Goal: Information Seeking & Learning: Learn about a topic

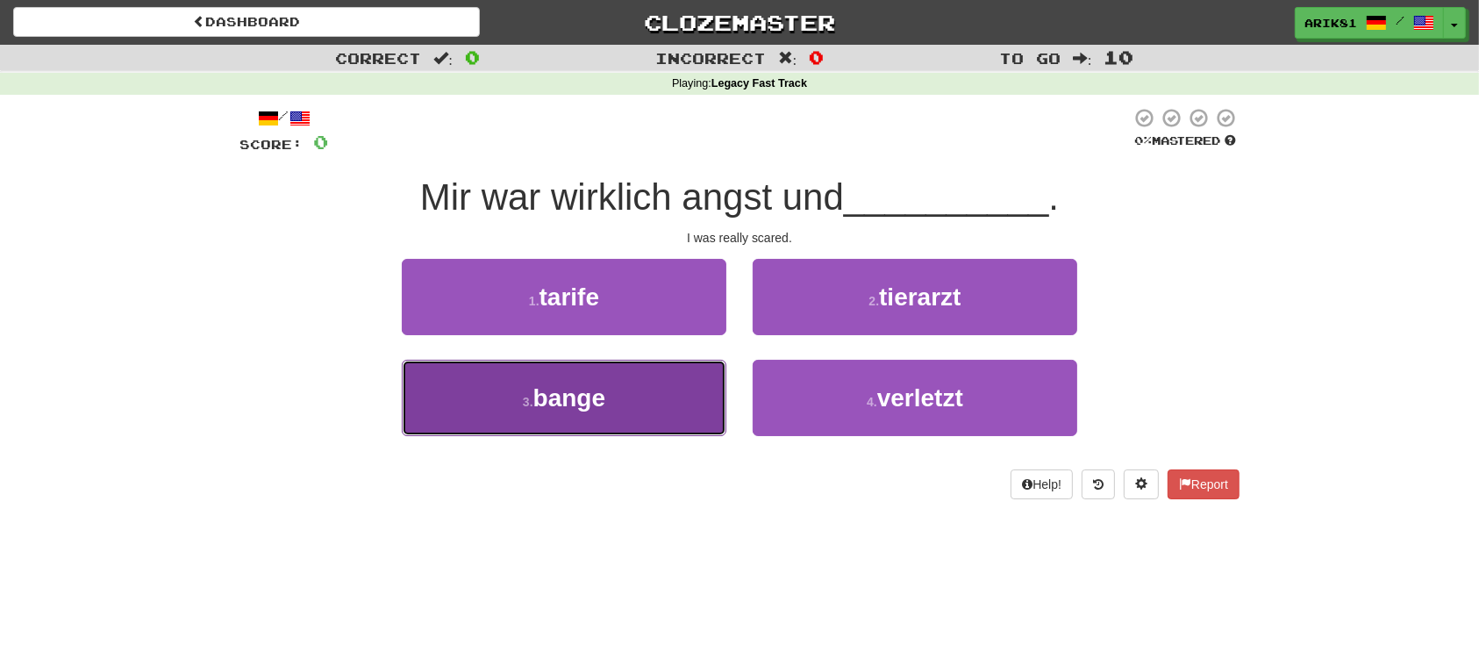
click at [602, 406] on span "bange" at bounding box center [569, 397] width 72 height 27
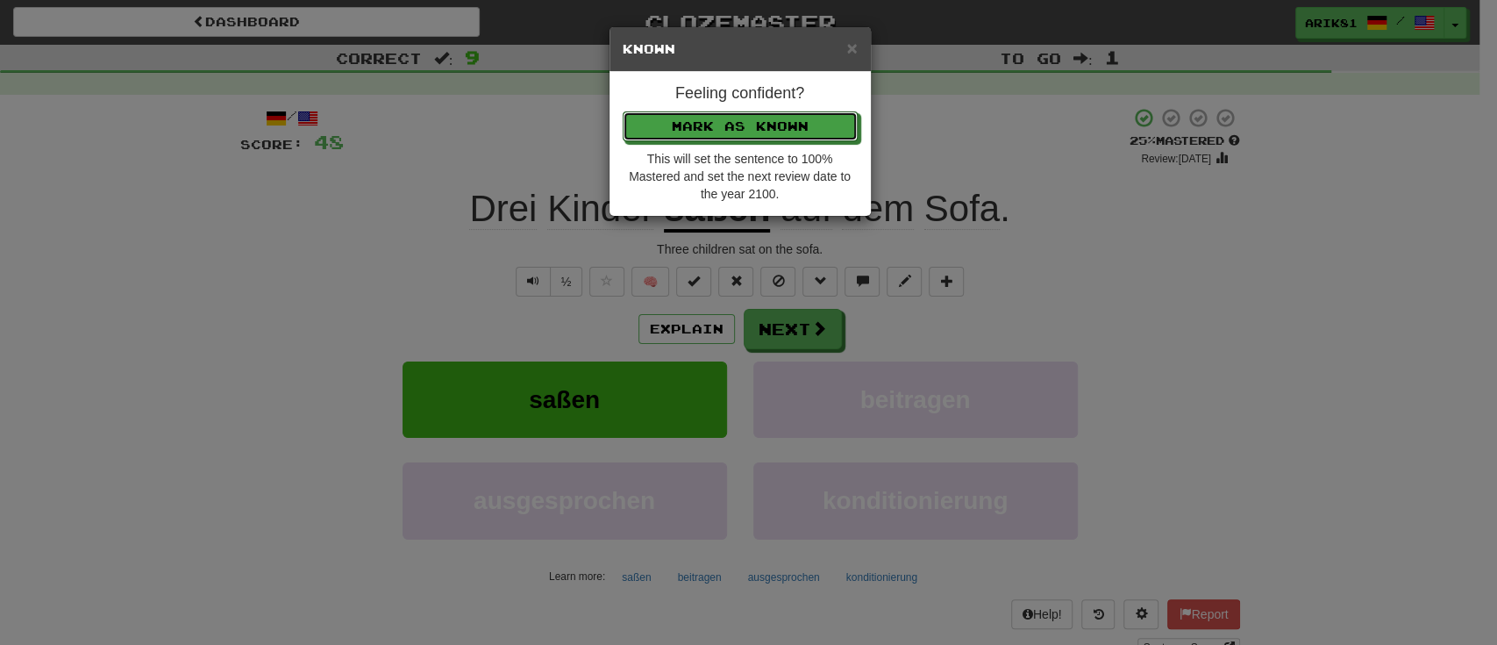
click at [623, 111] on button "Mark as Known" at bounding box center [740, 126] width 235 height 30
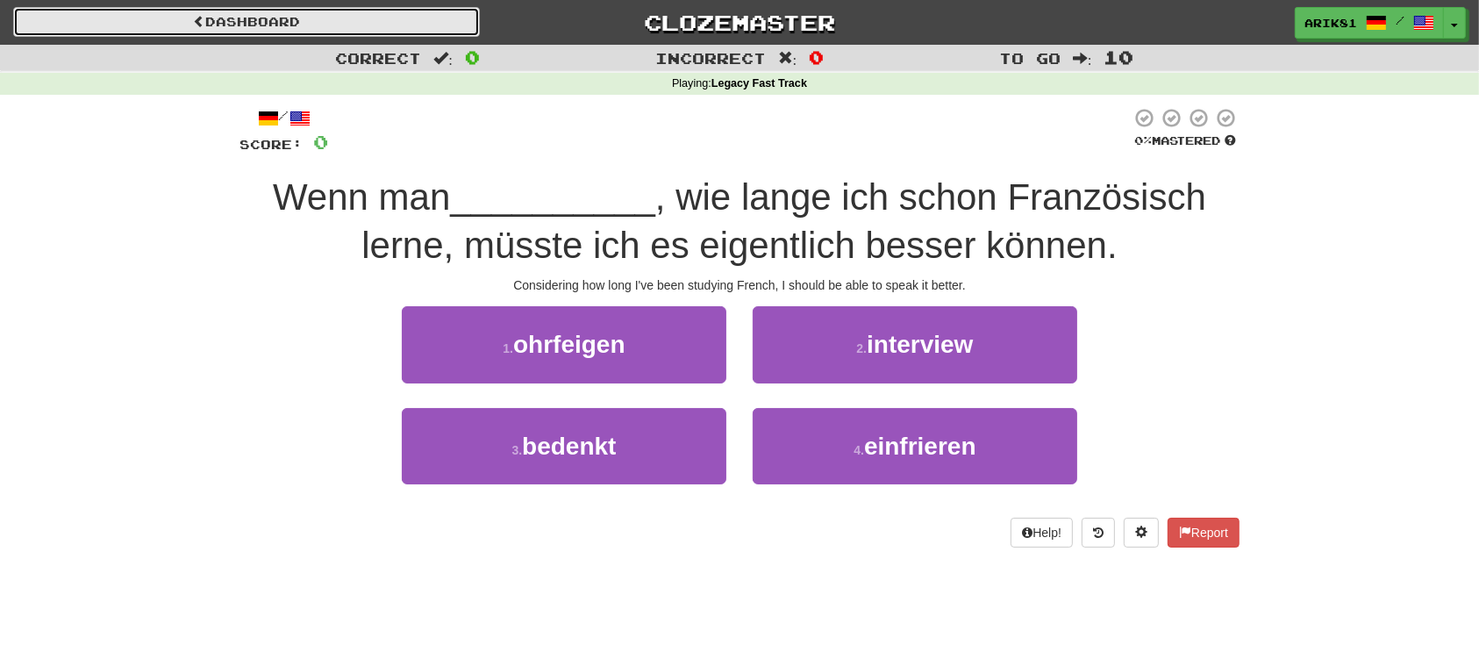
click at [446, 28] on link "Dashboard" at bounding box center [246, 22] width 467 height 30
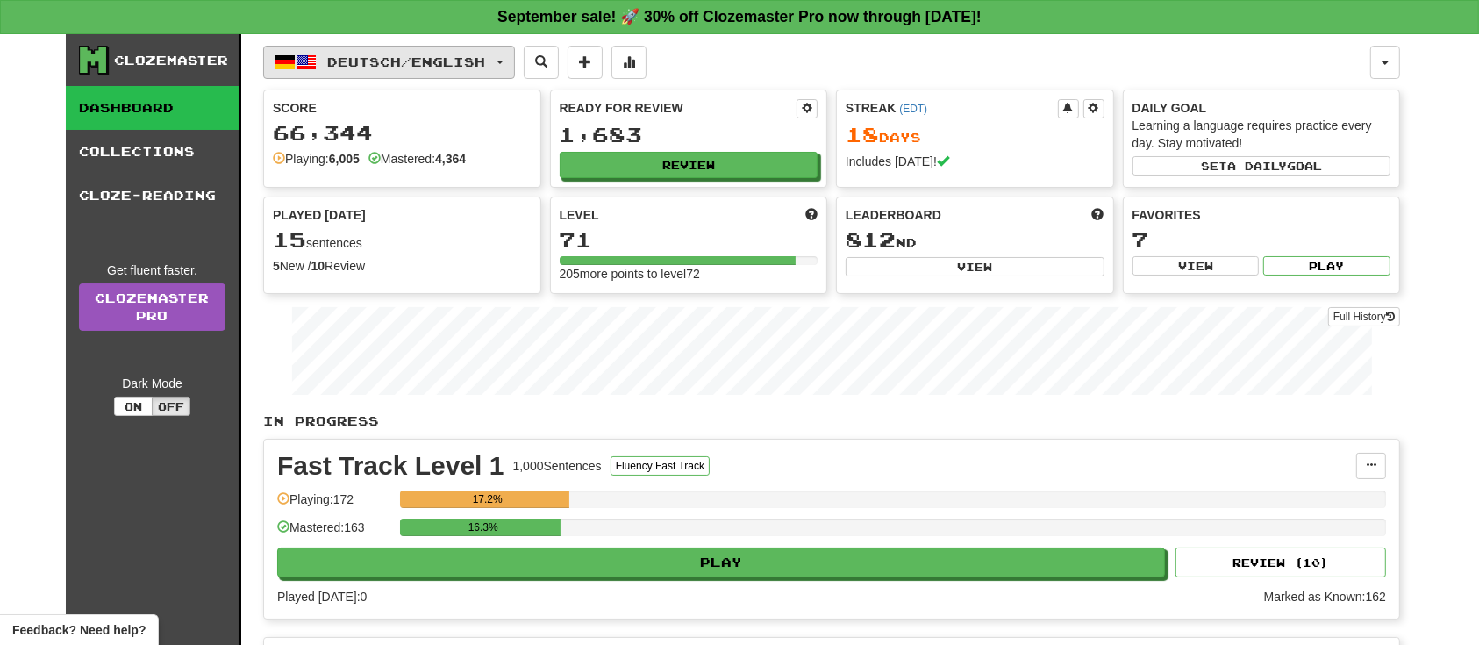
click at [468, 61] on span "Deutsch / English" at bounding box center [407, 61] width 158 height 15
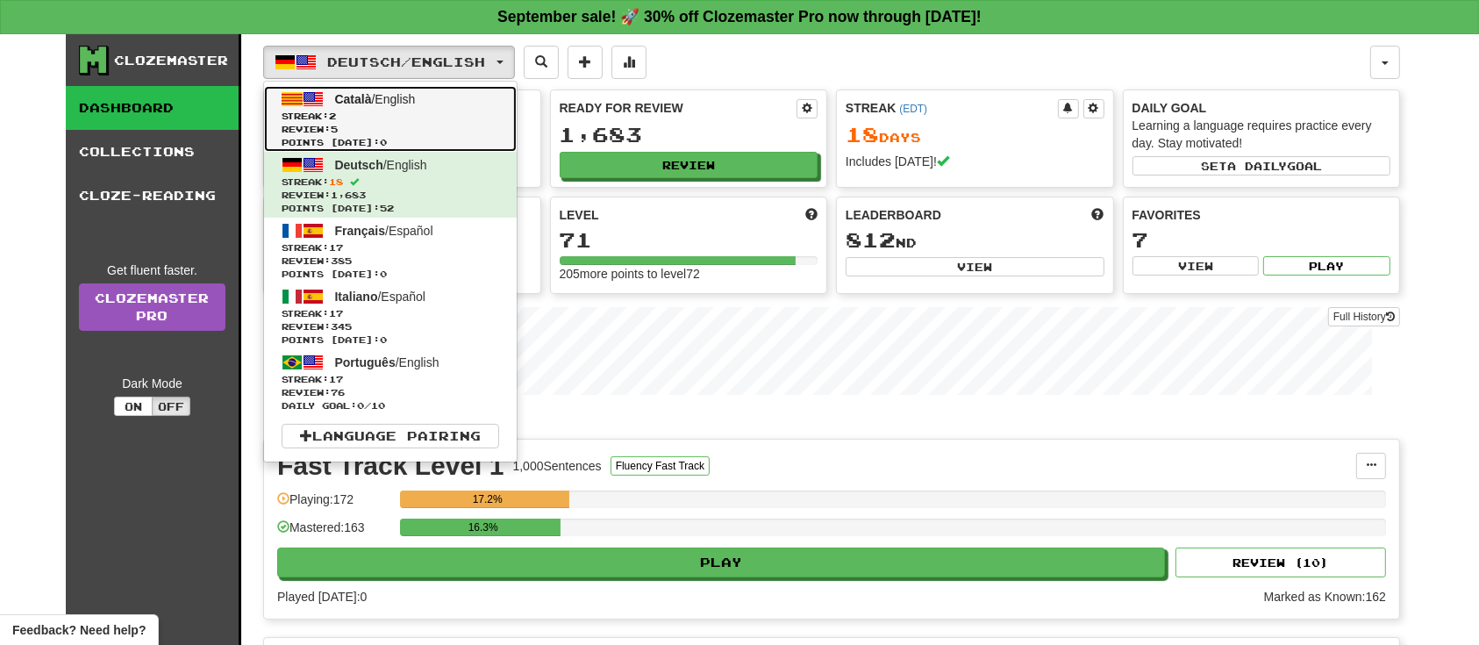
click at [440, 90] on link "Català / English Streak: 2 Review: 5 Points today: 0" at bounding box center [390, 119] width 253 height 66
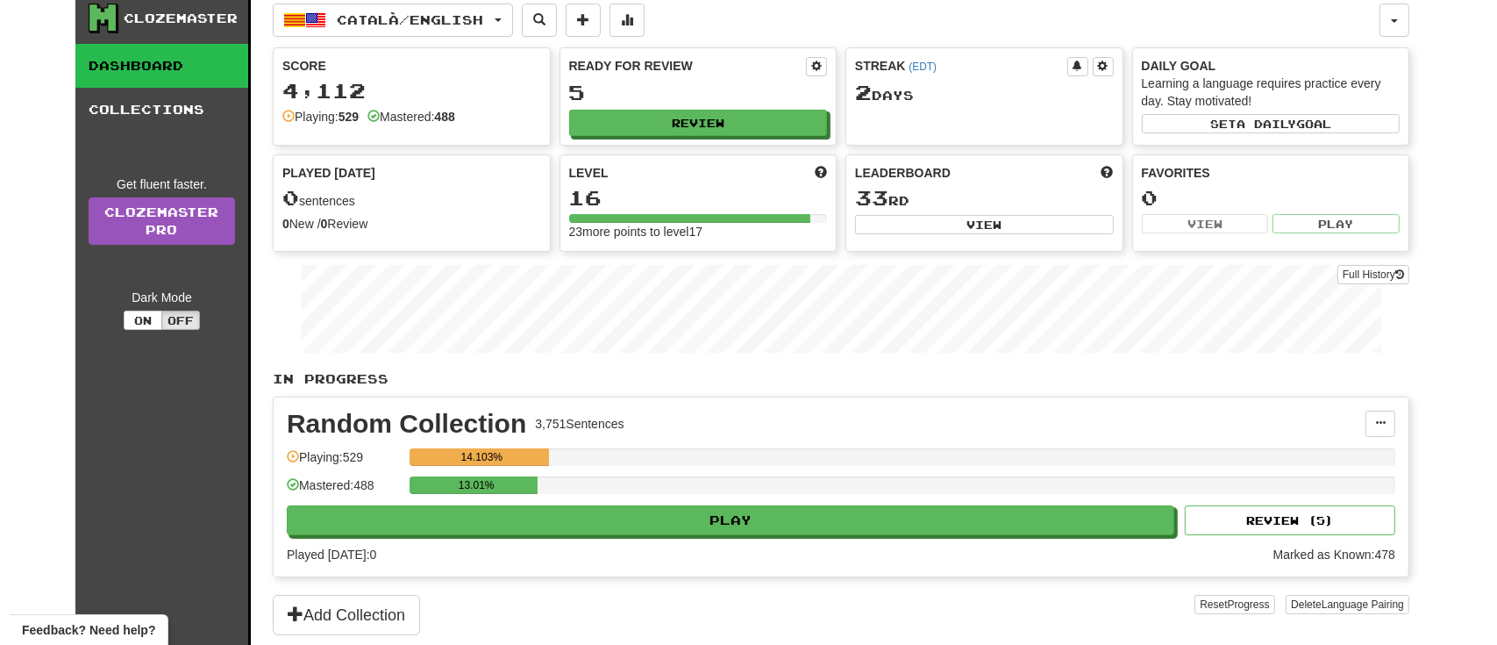
scroll to position [49, 0]
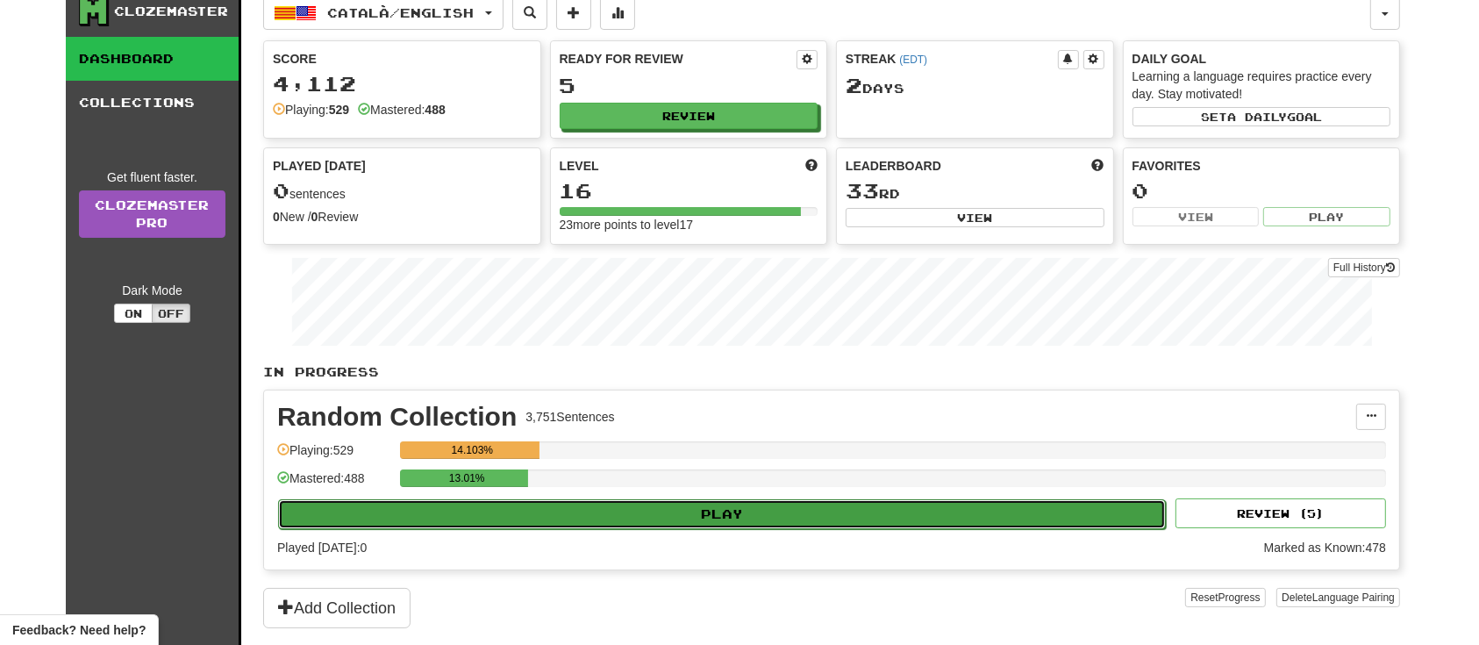
click at [804, 504] on button "Play" at bounding box center [722, 514] width 888 height 30
select select "**"
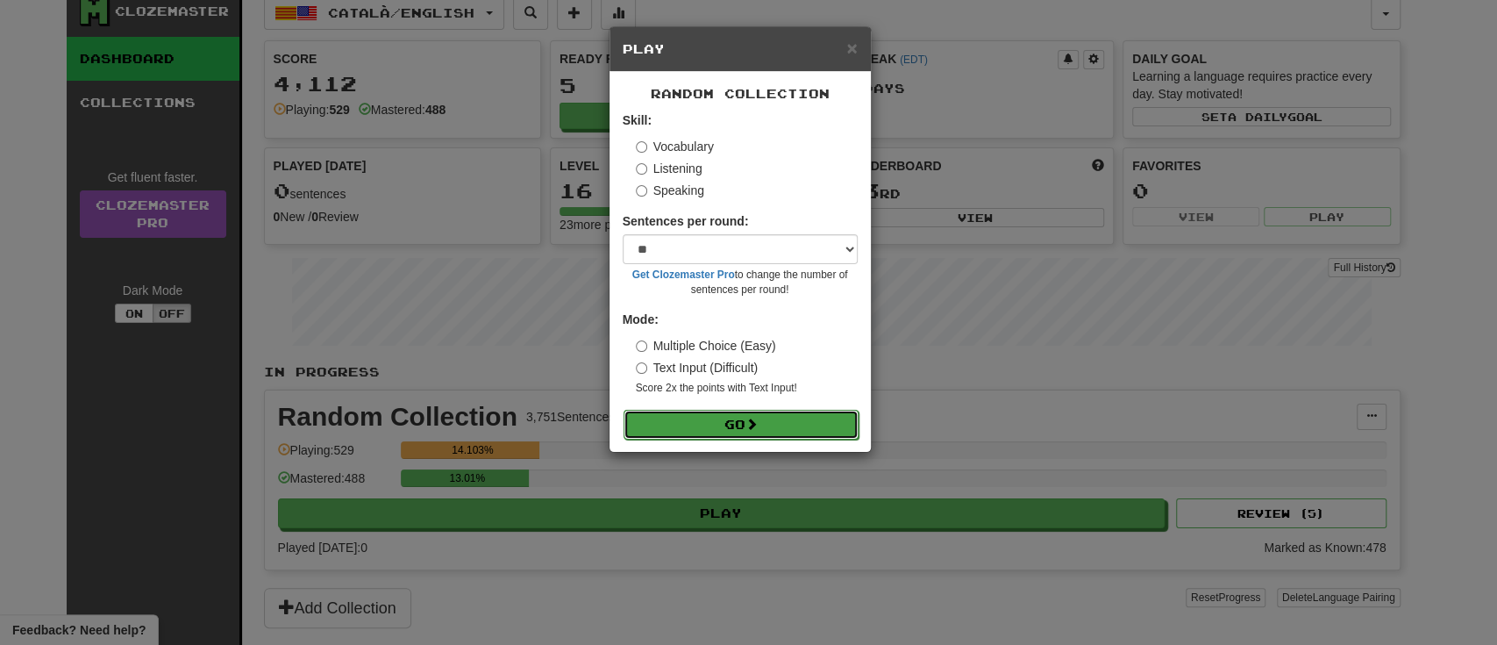
click at [843, 412] on button "Go" at bounding box center [741, 425] width 235 height 30
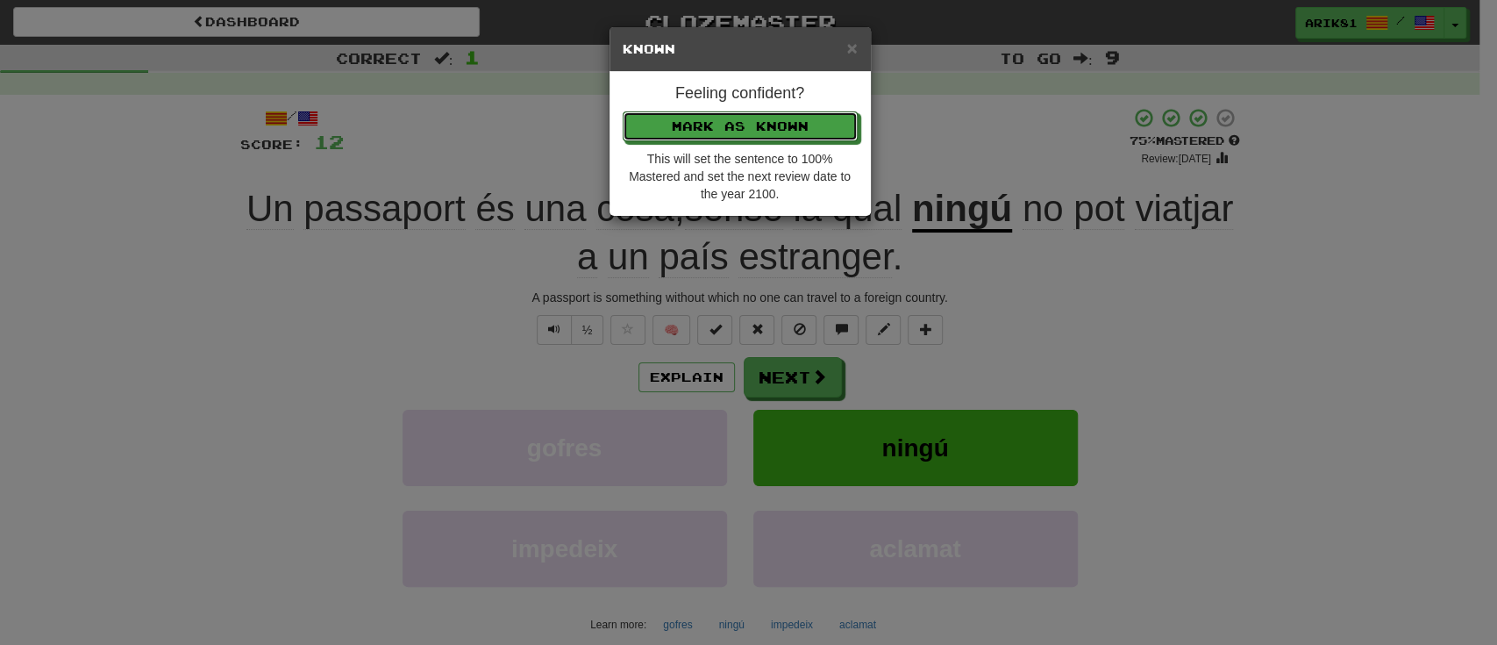
click at [623, 111] on button "Mark as Known" at bounding box center [740, 126] width 235 height 30
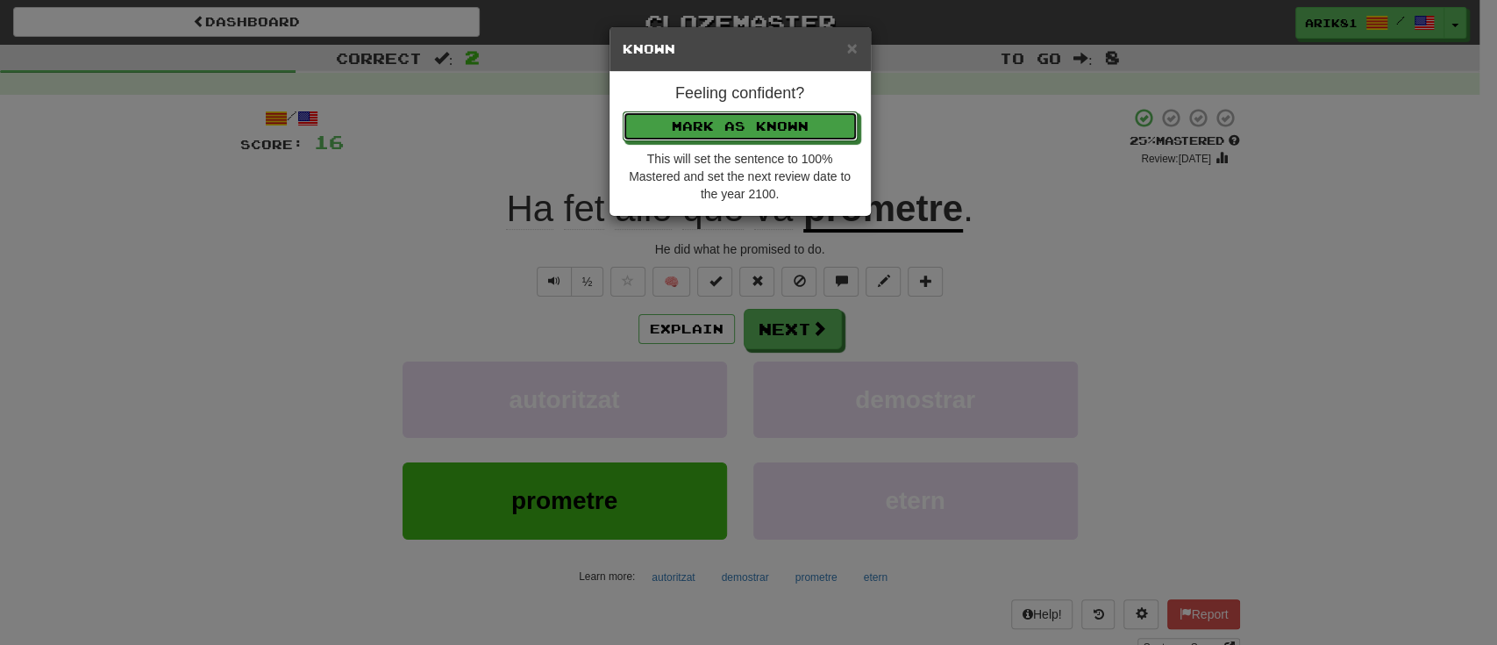
click at [623, 111] on button "Mark as Known" at bounding box center [740, 126] width 235 height 30
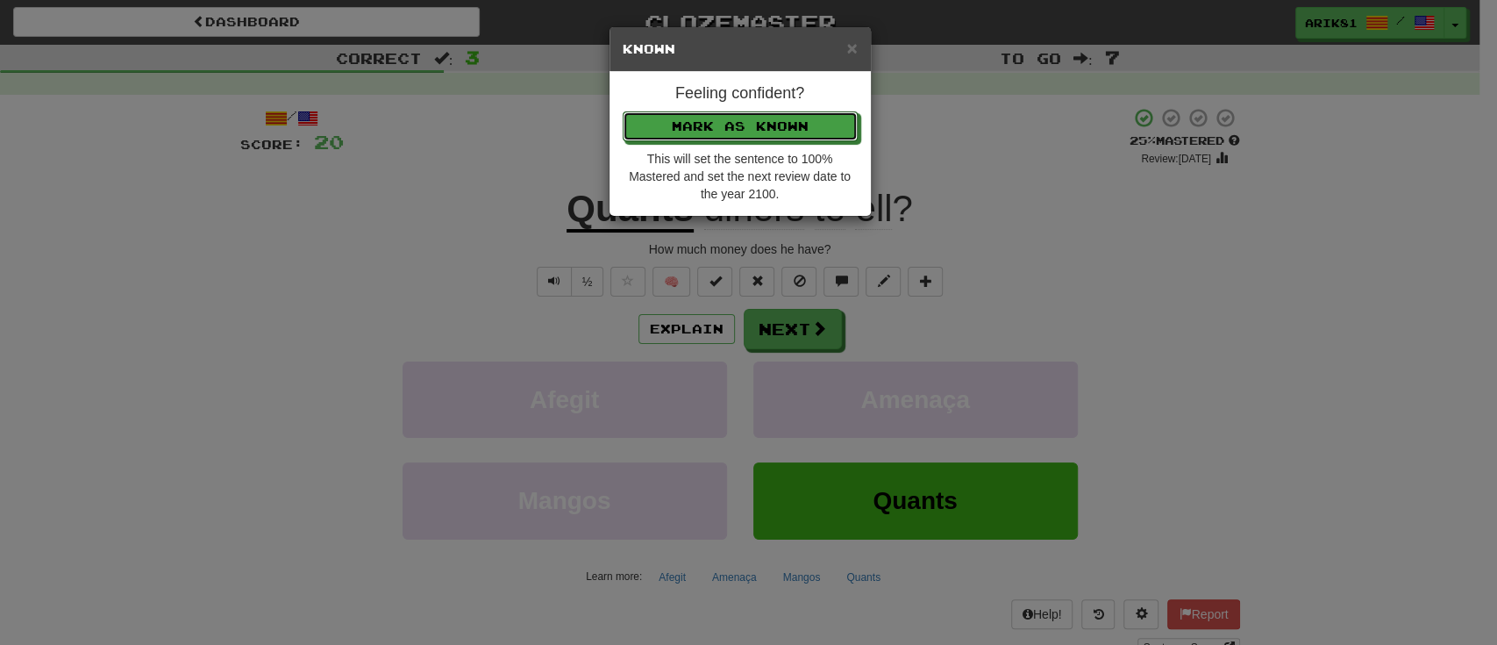
click at [623, 111] on button "Mark as Known" at bounding box center [740, 126] width 235 height 30
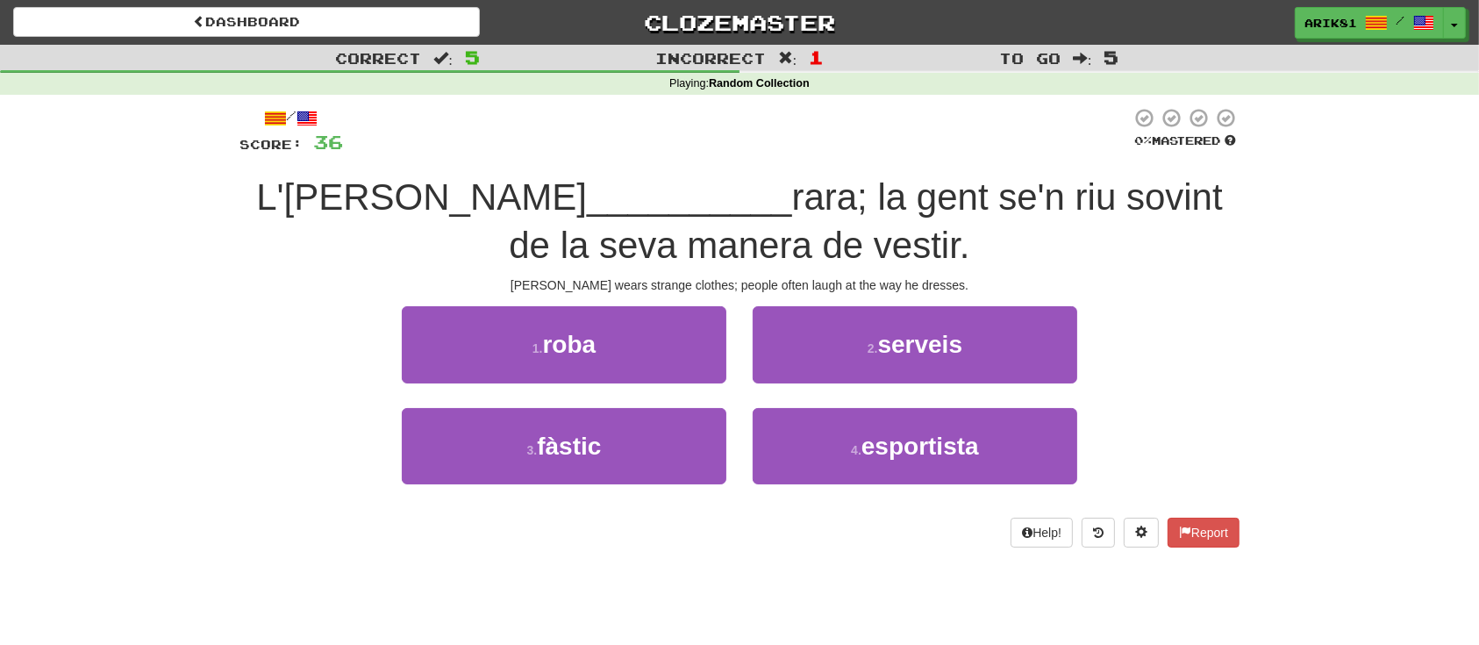
drag, startPoint x: 739, startPoint y: 491, endPoint x: 279, endPoint y: 326, distance: 488.3
click at [279, 326] on div "1 . roba 2 . serveis" at bounding box center [739, 356] width 1053 height 101
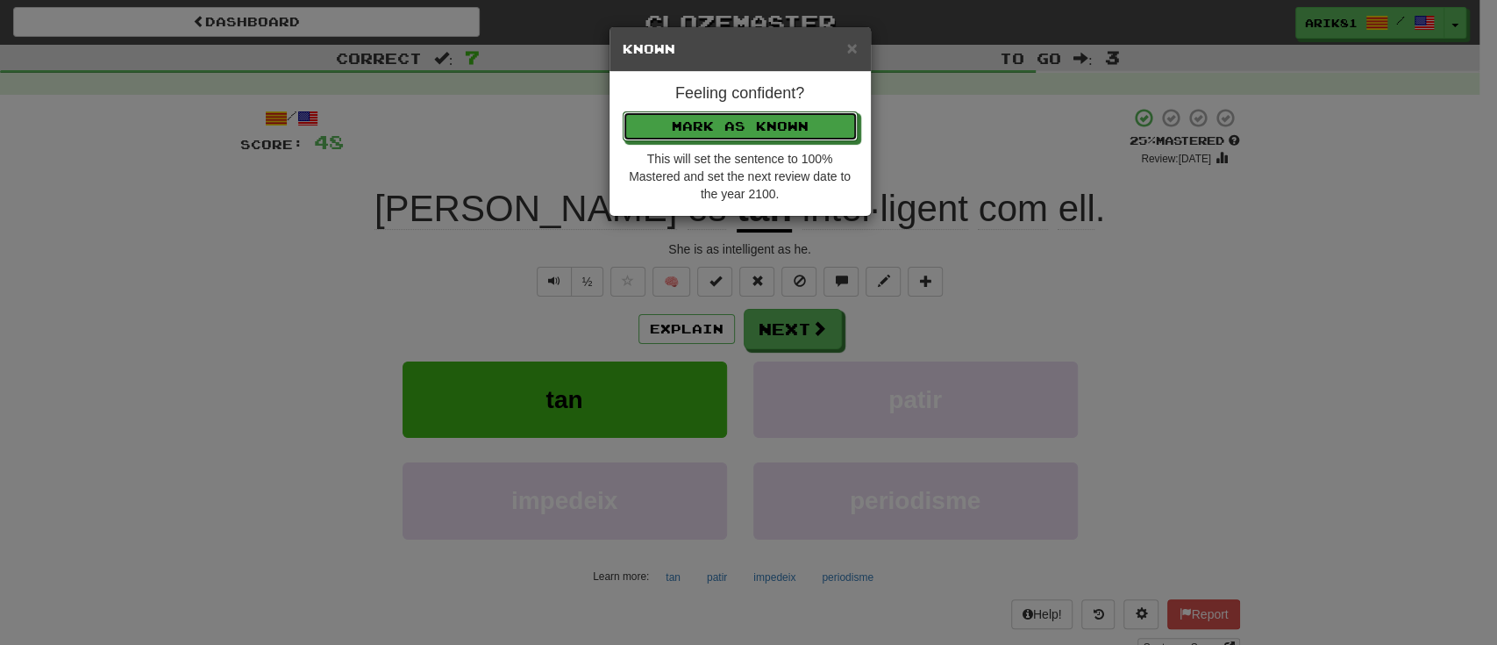
click at [623, 111] on button "Mark as Known" at bounding box center [740, 126] width 235 height 30
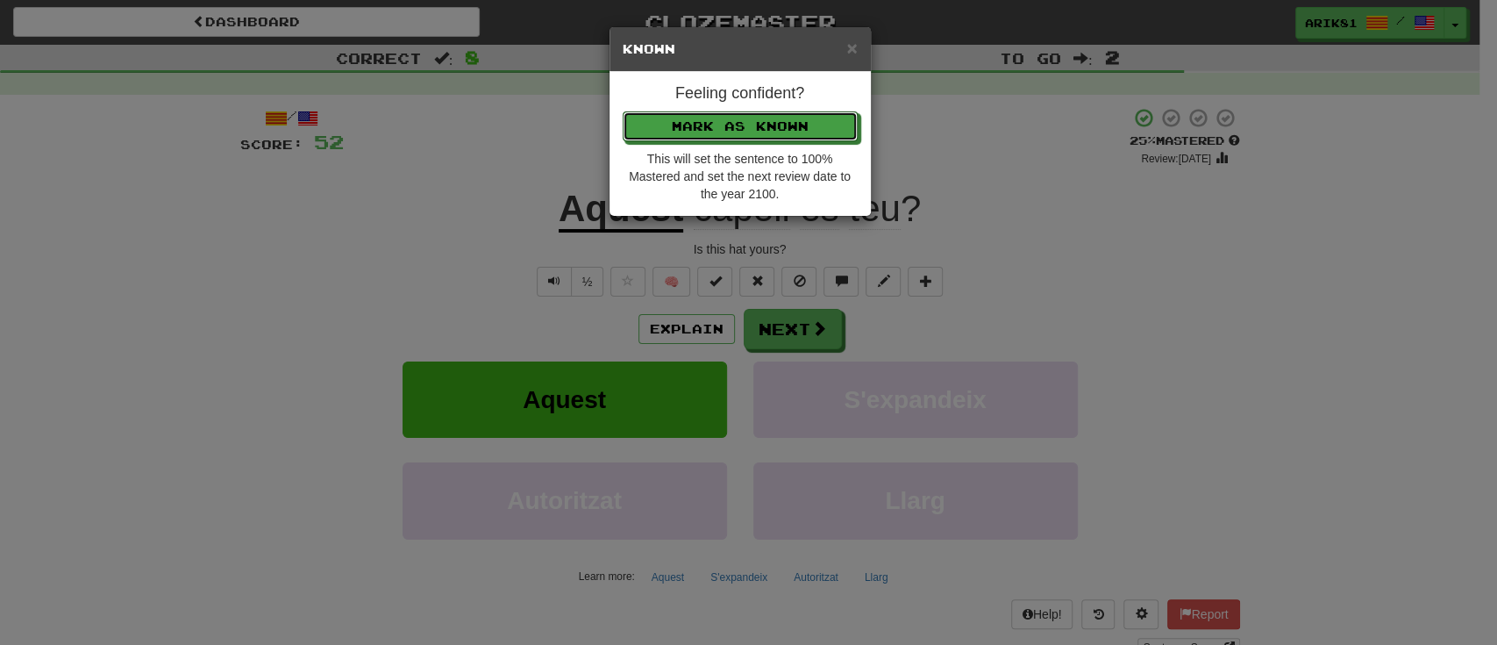
click at [623, 111] on button "Mark as Known" at bounding box center [740, 126] width 235 height 30
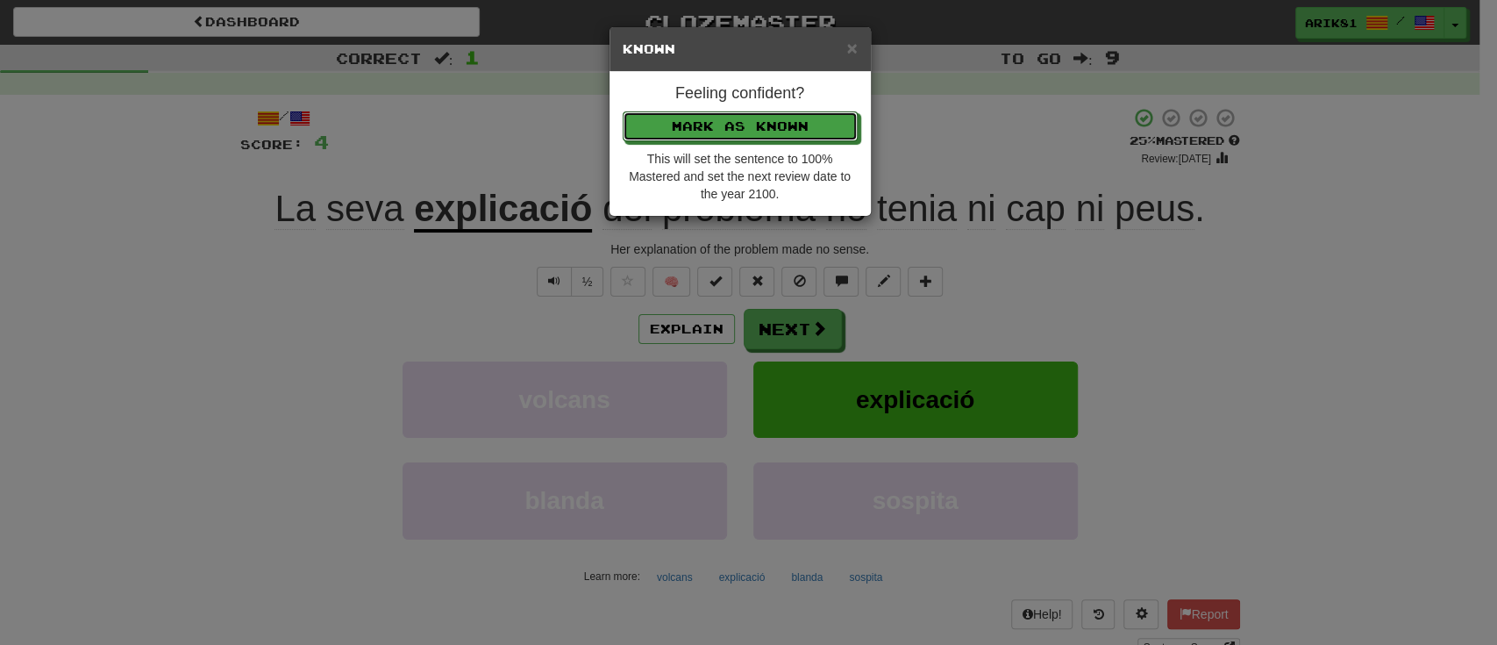
click at [623, 111] on button "Mark as Known" at bounding box center [740, 126] width 235 height 30
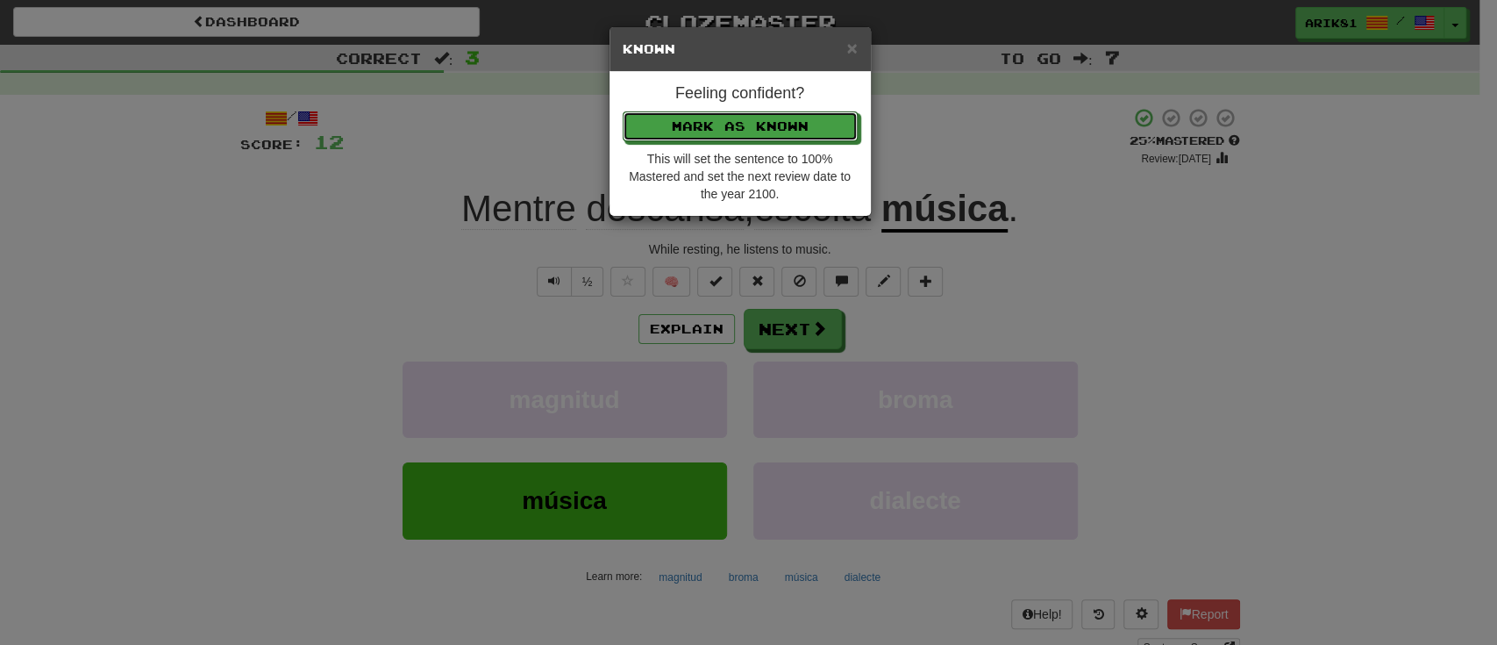
click at [623, 111] on button "Mark as Known" at bounding box center [740, 126] width 235 height 30
click button "Mark as Known" at bounding box center [740, 126] width 235 height 30
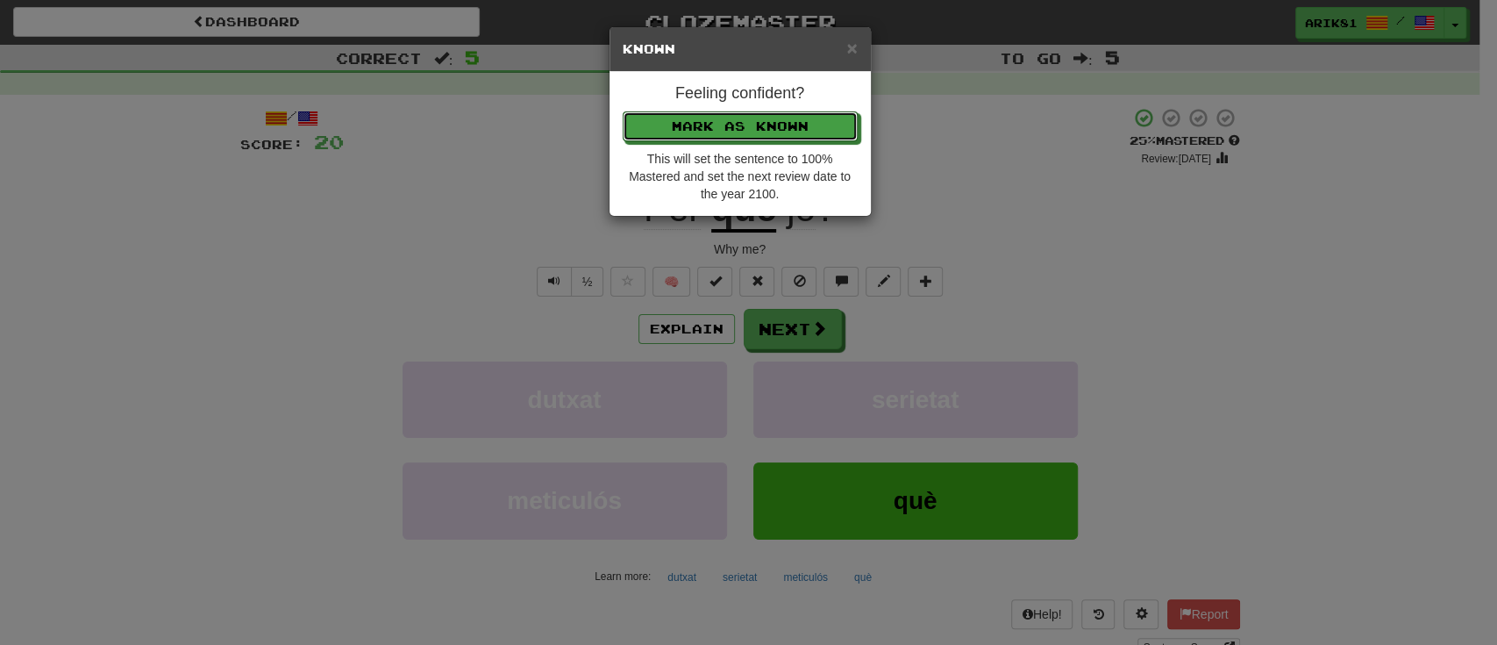
click at [623, 111] on button "Mark as Known" at bounding box center [740, 126] width 235 height 30
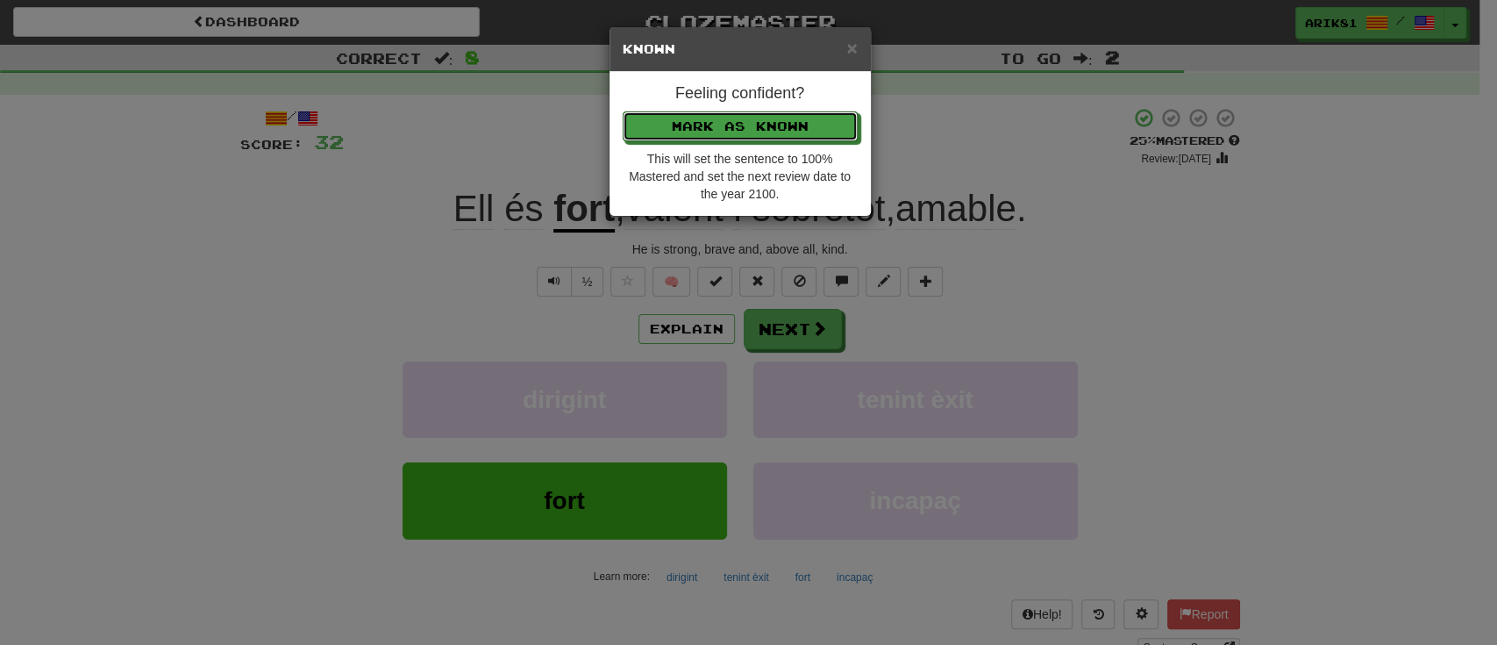
click at [623, 111] on button "Mark as Known" at bounding box center [740, 126] width 235 height 30
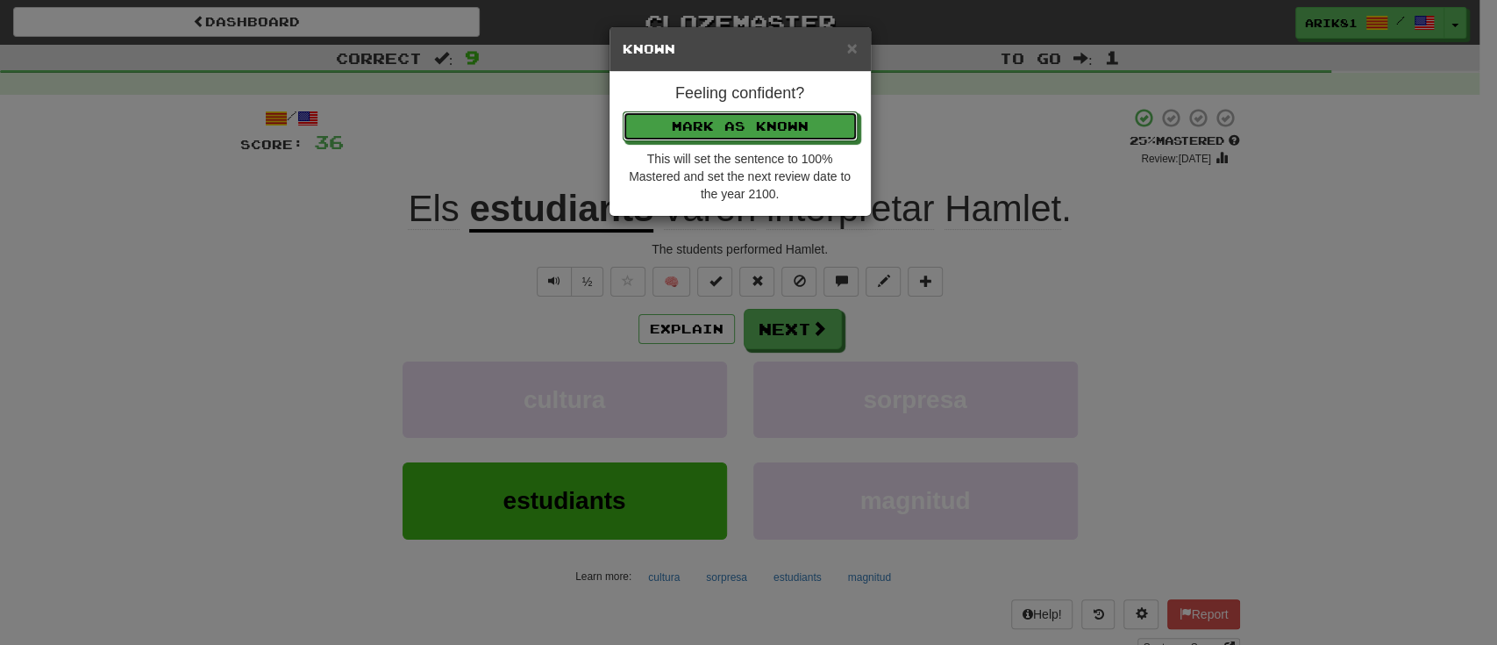
click at [623, 111] on button "Mark as Known" at bounding box center [740, 126] width 235 height 30
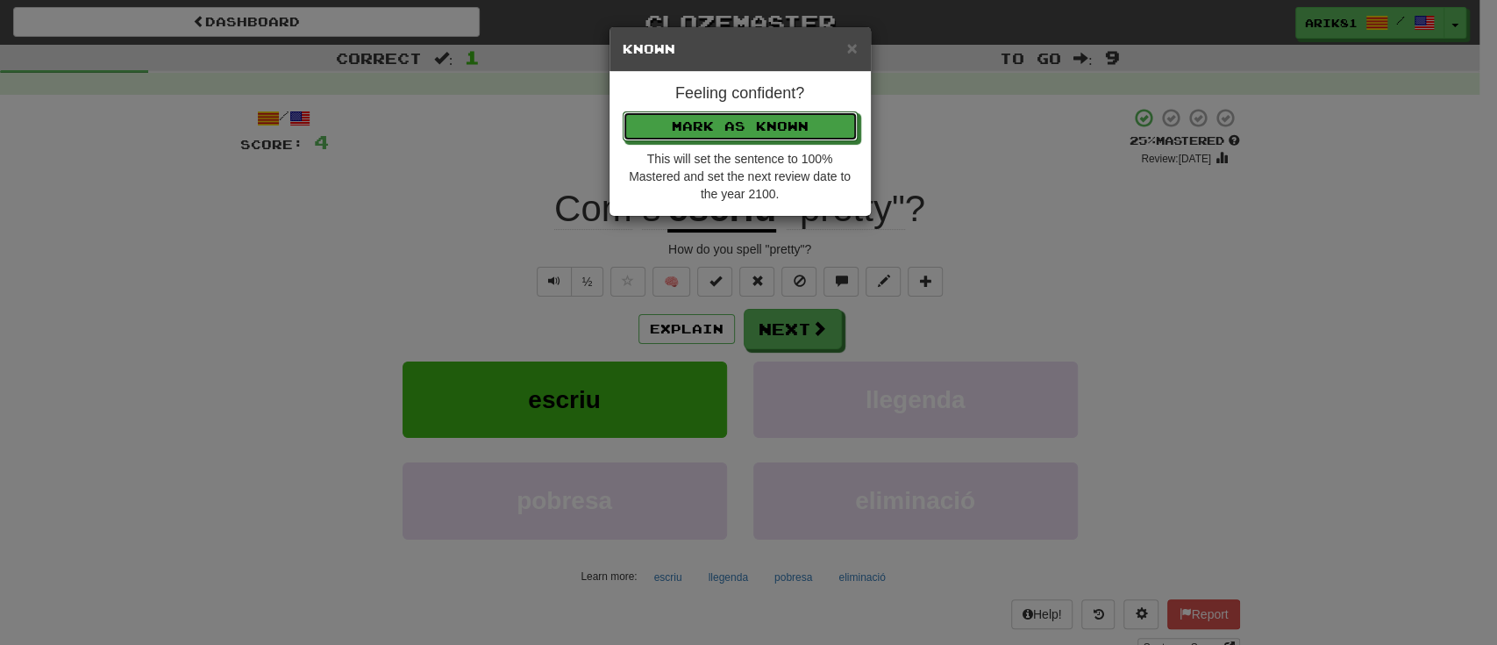
click at [623, 111] on button "Mark as Known" at bounding box center [740, 126] width 235 height 30
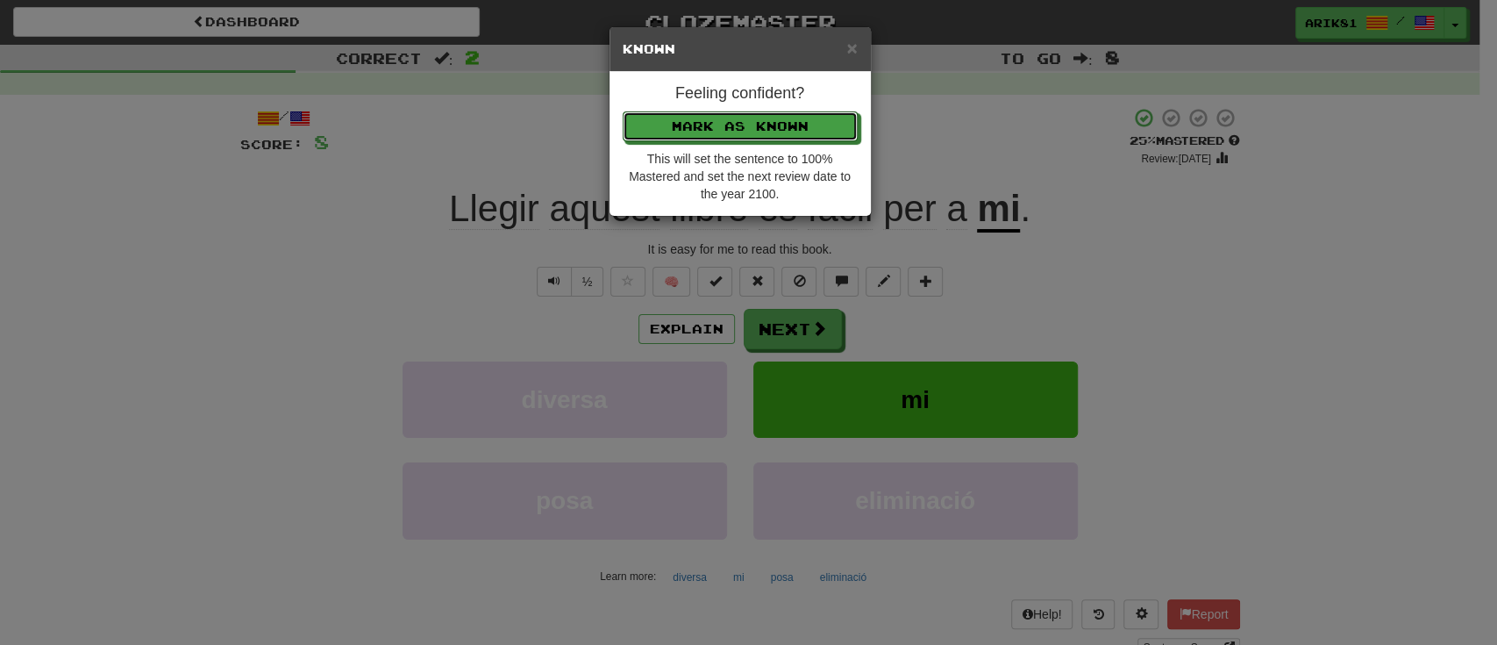
click at [623, 111] on button "Mark as Known" at bounding box center [740, 126] width 235 height 30
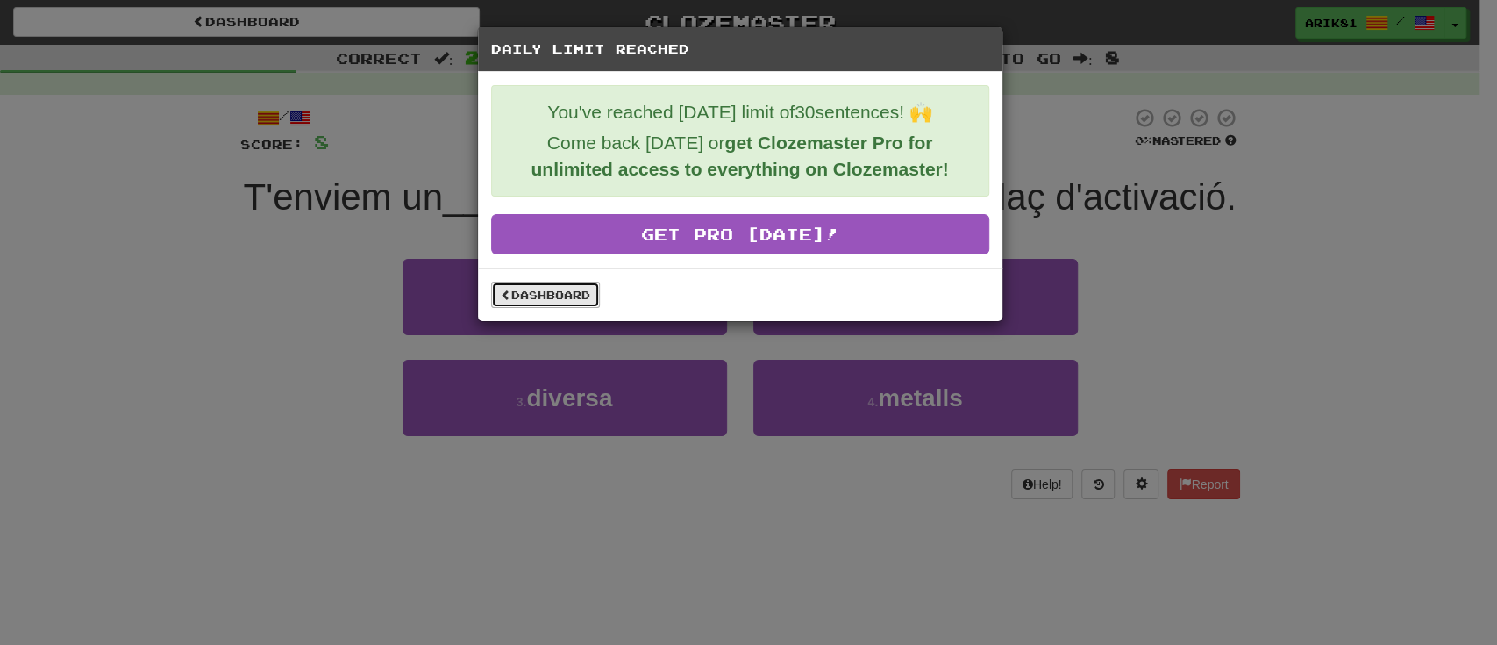
click at [532, 291] on link "Dashboard" at bounding box center [545, 295] width 109 height 26
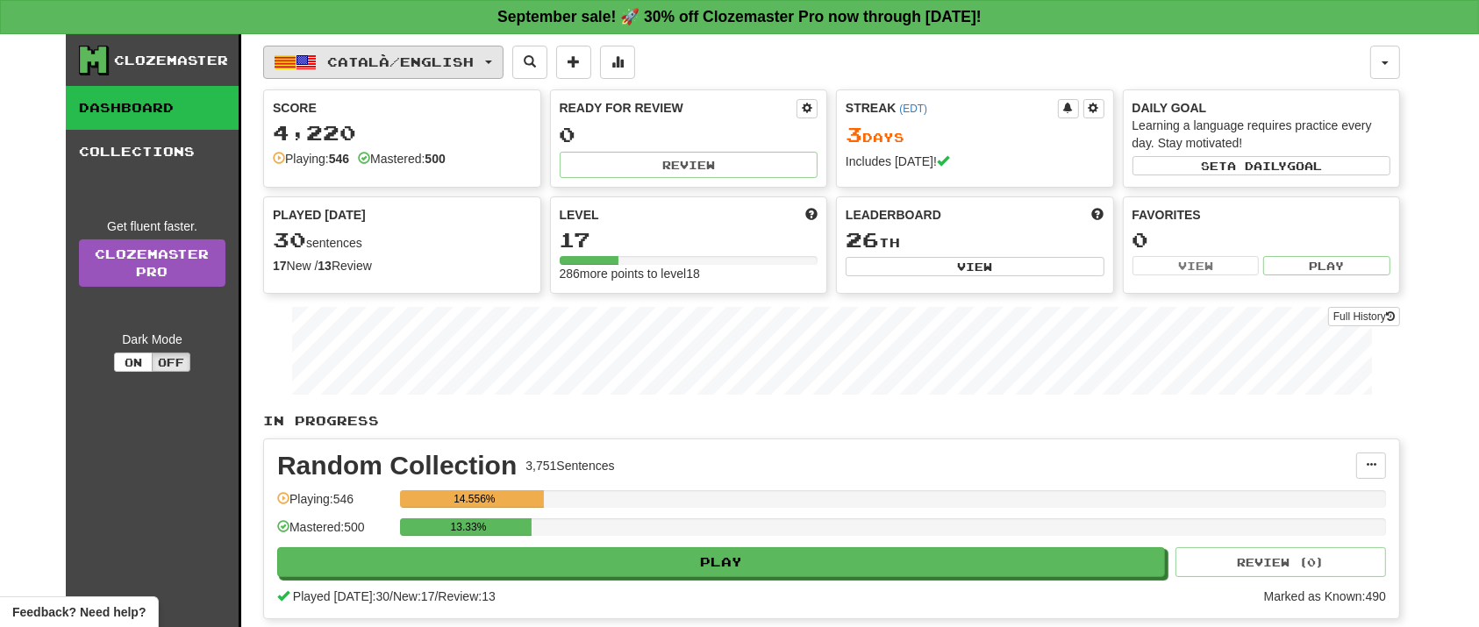
click at [284, 57] on span "button" at bounding box center [285, 62] width 21 height 21
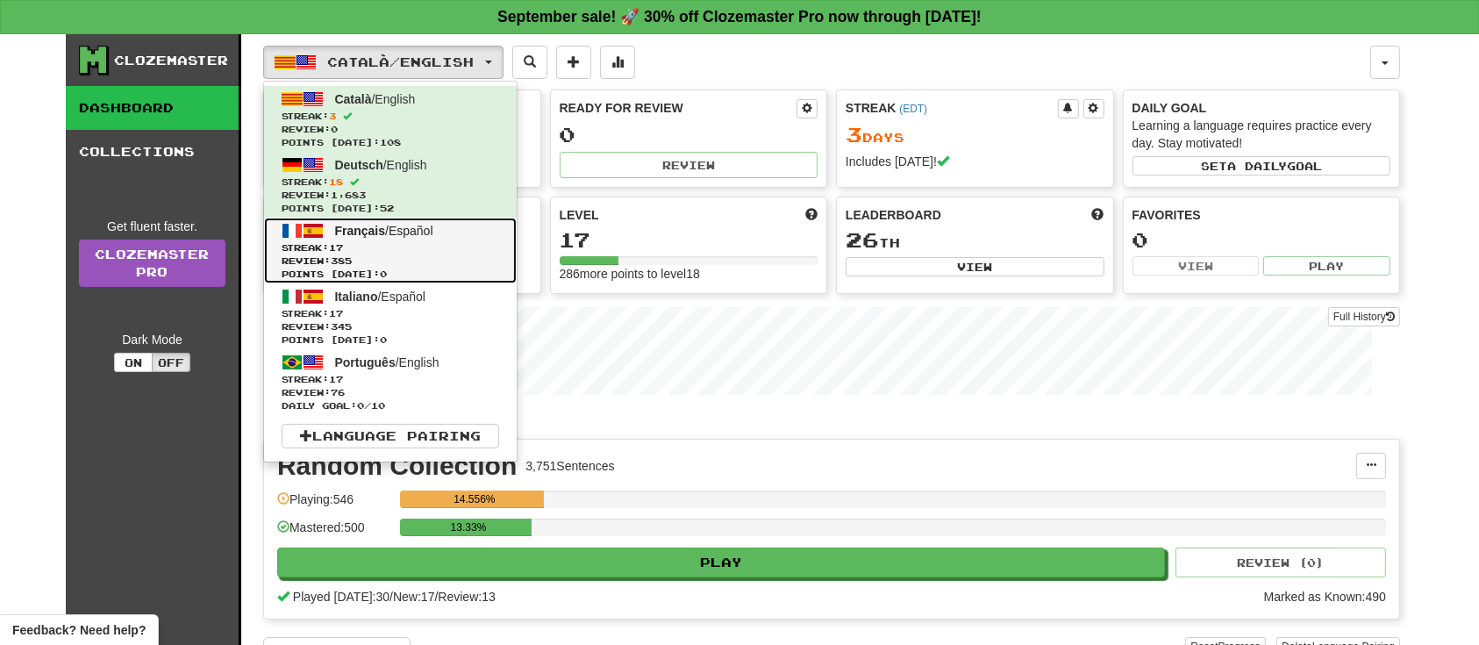
click at [361, 241] on span "Streak: 17" at bounding box center [391, 247] width 218 height 13
